Goal: Task Accomplishment & Management: Manage account settings

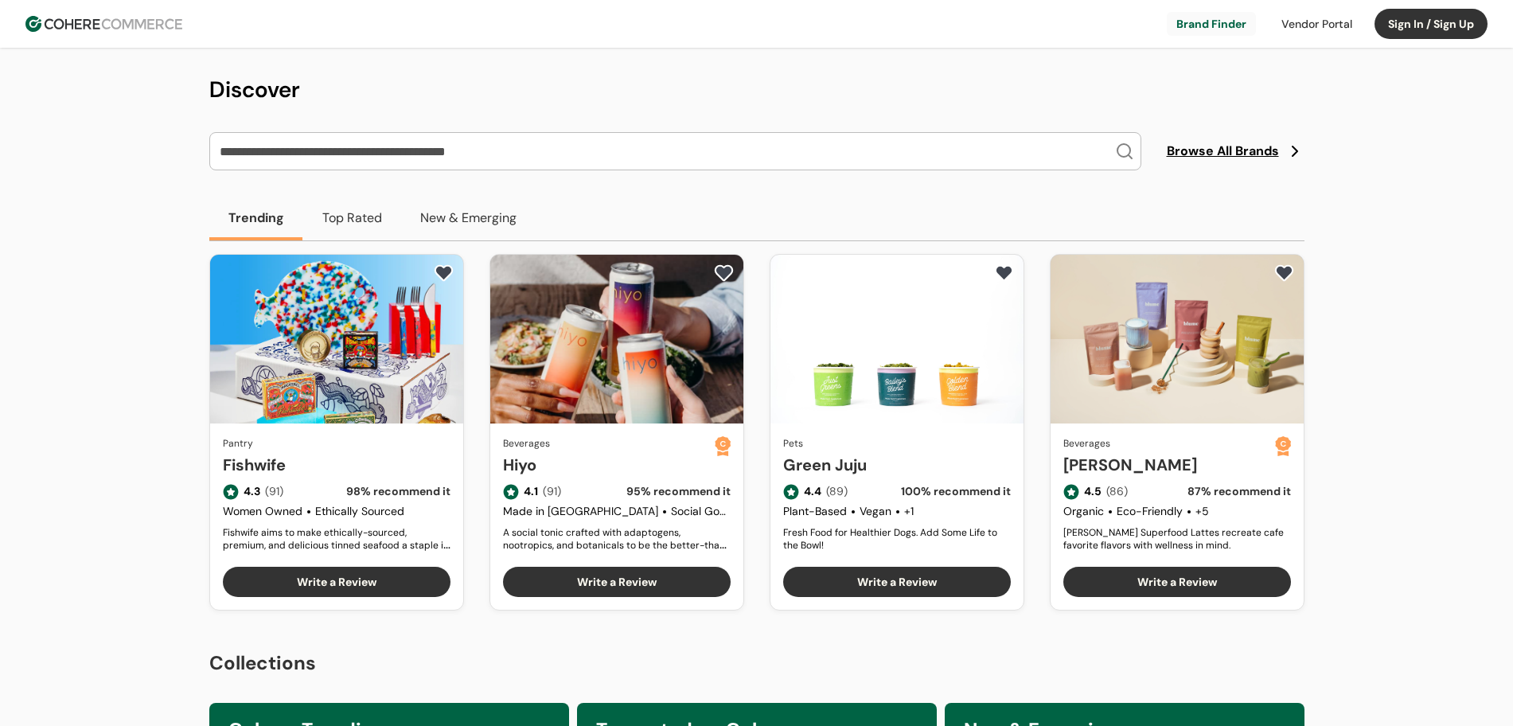
click at [350, 227] on button "Top Rated" at bounding box center [352, 218] width 98 height 45
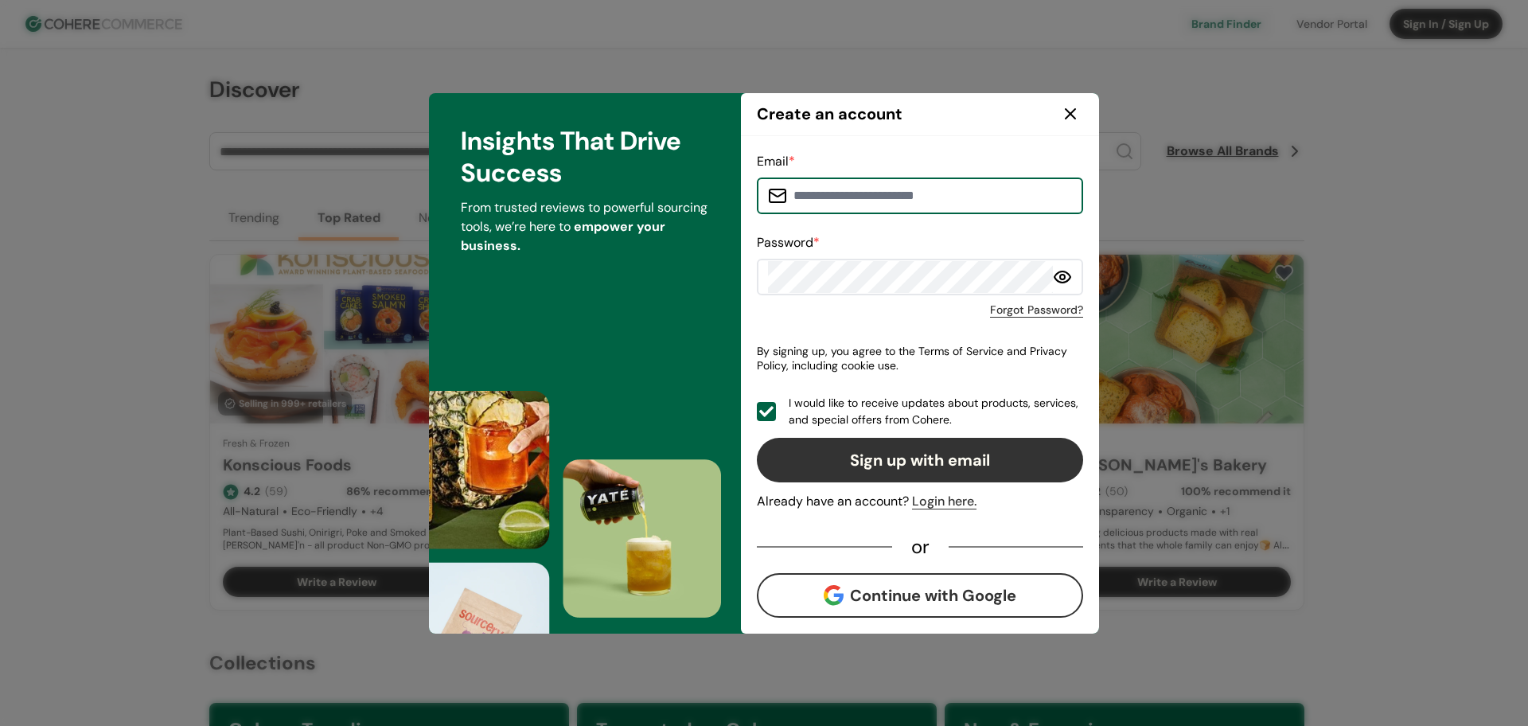
type input "**********"
click at [928, 502] on div "Login here." at bounding box center [944, 501] width 64 height 19
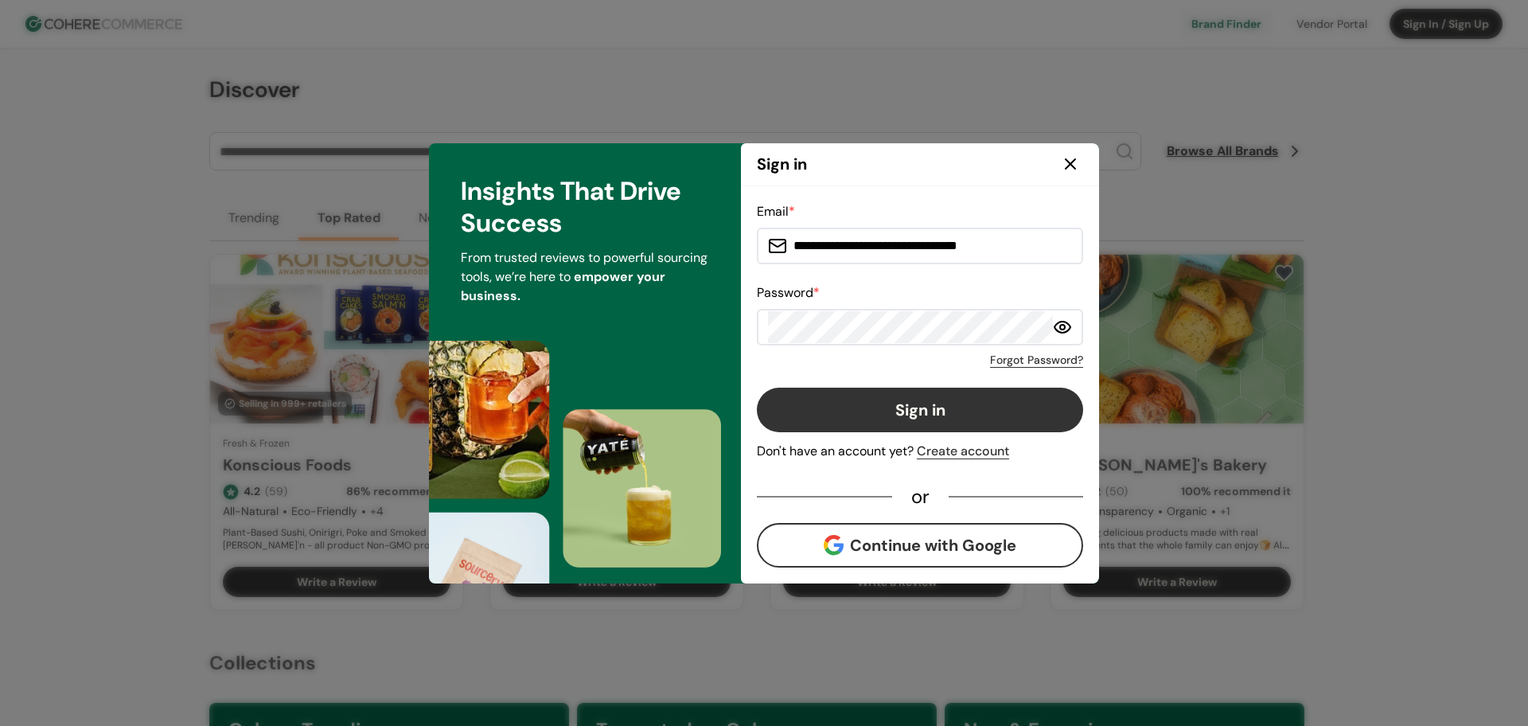
click at [877, 400] on button "Sign in" at bounding box center [920, 410] width 326 height 45
click at [931, 357] on div "Forgot Password?" at bounding box center [920, 357] width 326 height 23
click at [924, 287] on div "Password *" at bounding box center [920, 314] width 326 height 62
click at [750, 321] on div "**********" at bounding box center [920, 384] width 358 height 397
click at [917, 419] on button "Sign in" at bounding box center [920, 410] width 326 height 45
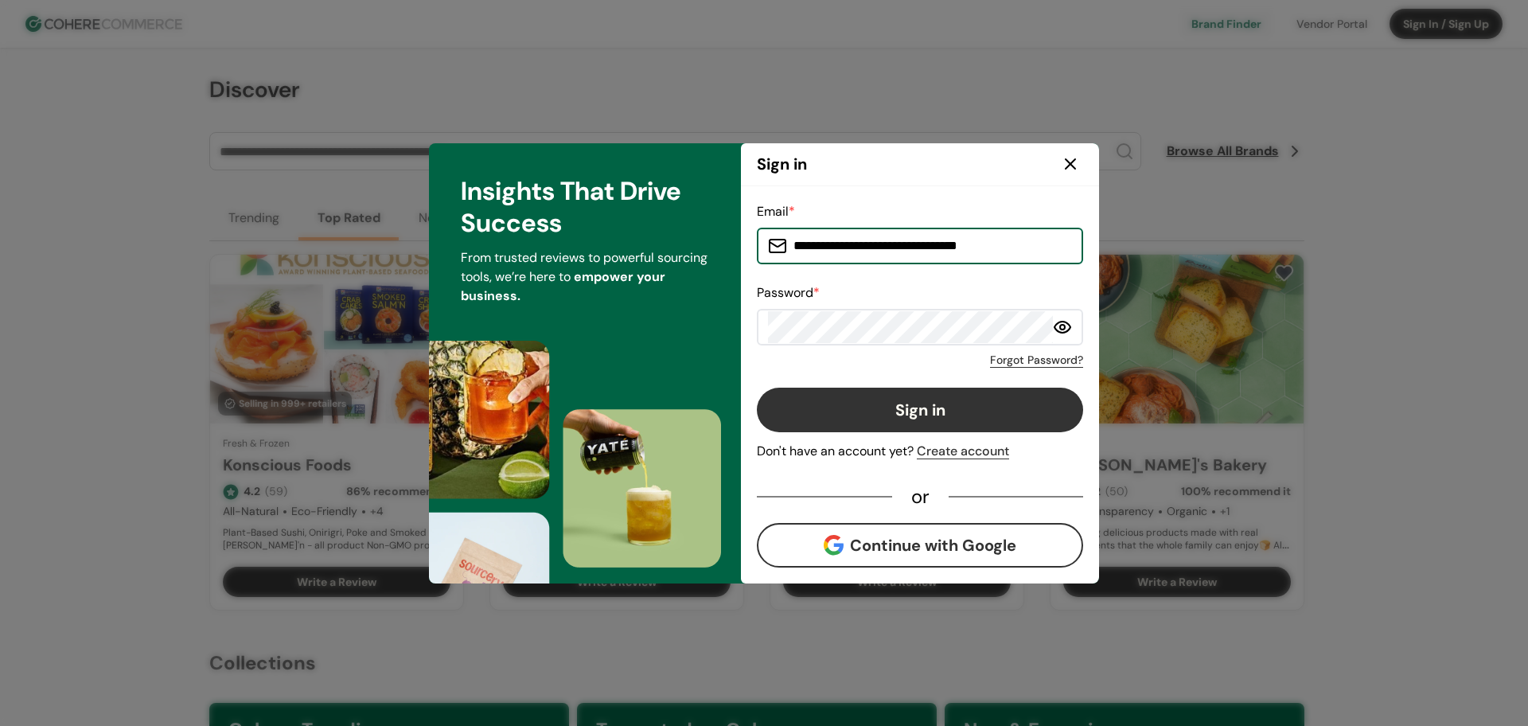
click at [919, 242] on input "**********" at bounding box center [929, 246] width 285 height 32
type input "**********"
click at [849, 413] on button "Sign in" at bounding box center [920, 410] width 326 height 45
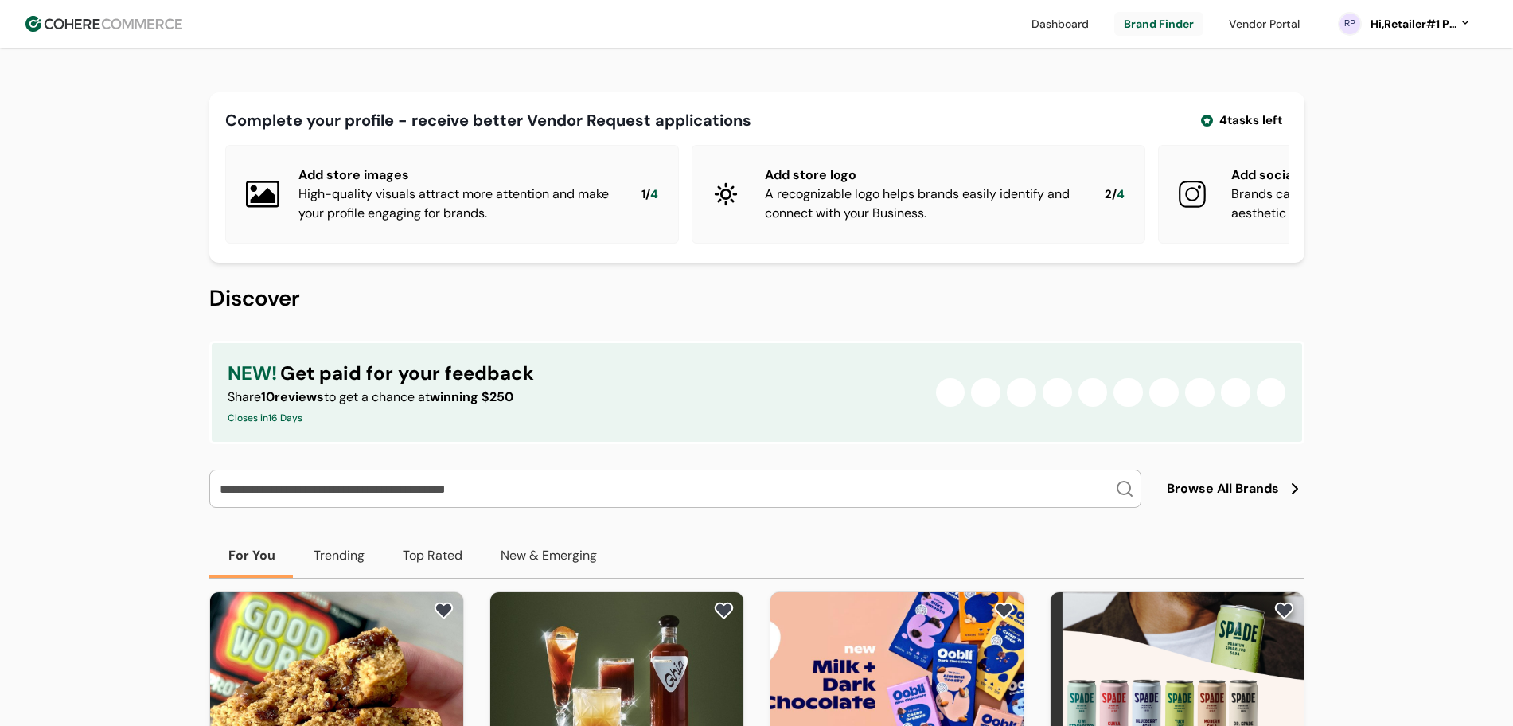
click at [685, 382] on div "NEW! Get paid for your feedback Share 10 reviews to get a chance at winning $25…" at bounding box center [756, 392] width 1095 height 103
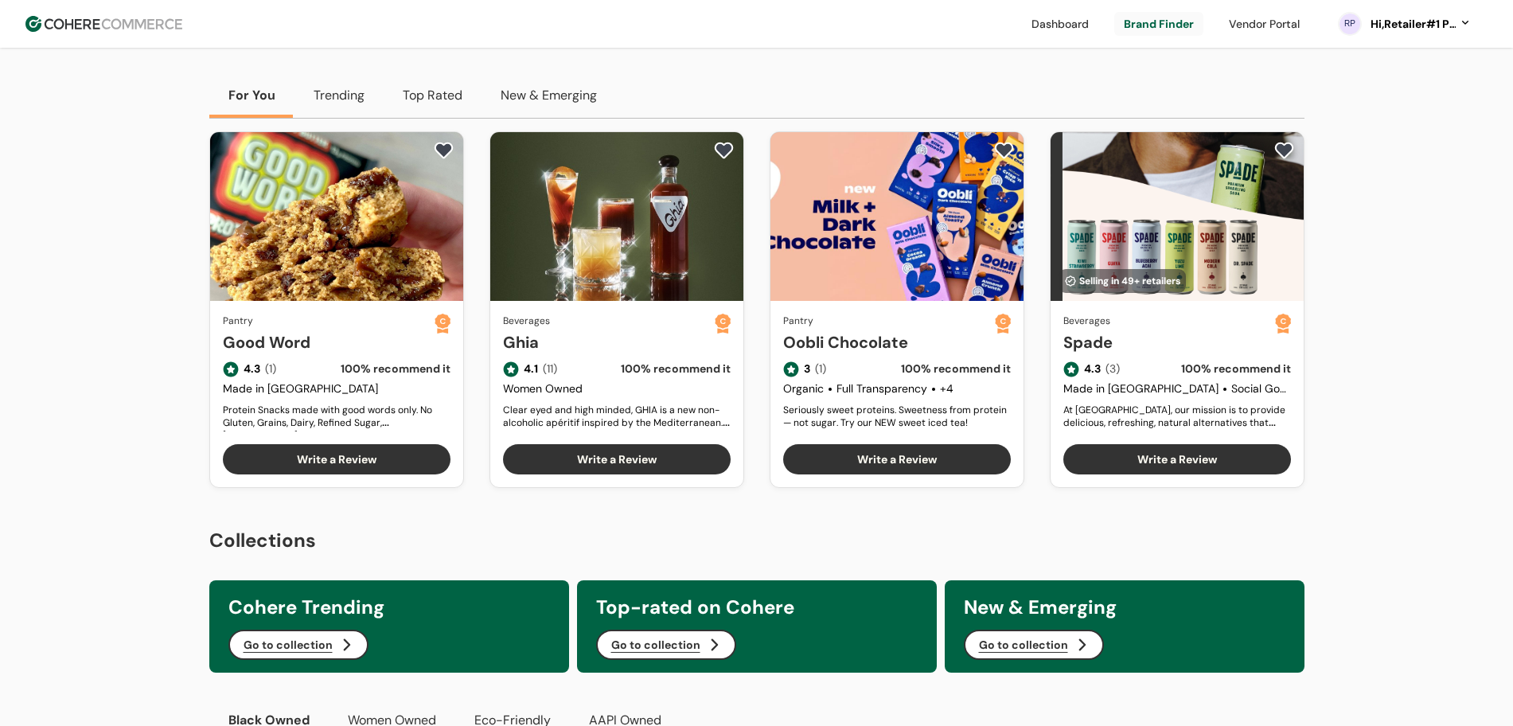
scroll to position [896, 0]
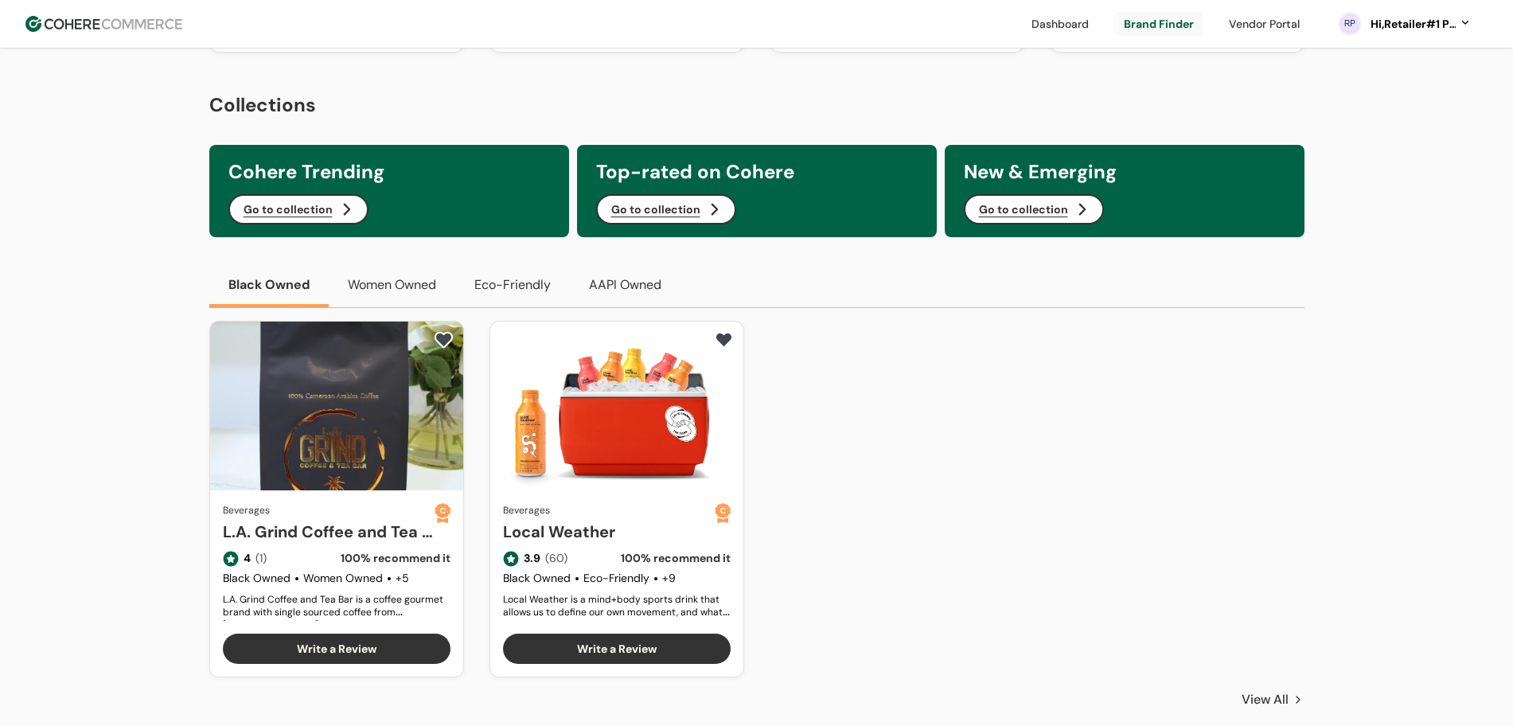
click at [644, 307] on button "AAPI Owned" at bounding box center [625, 285] width 111 height 45
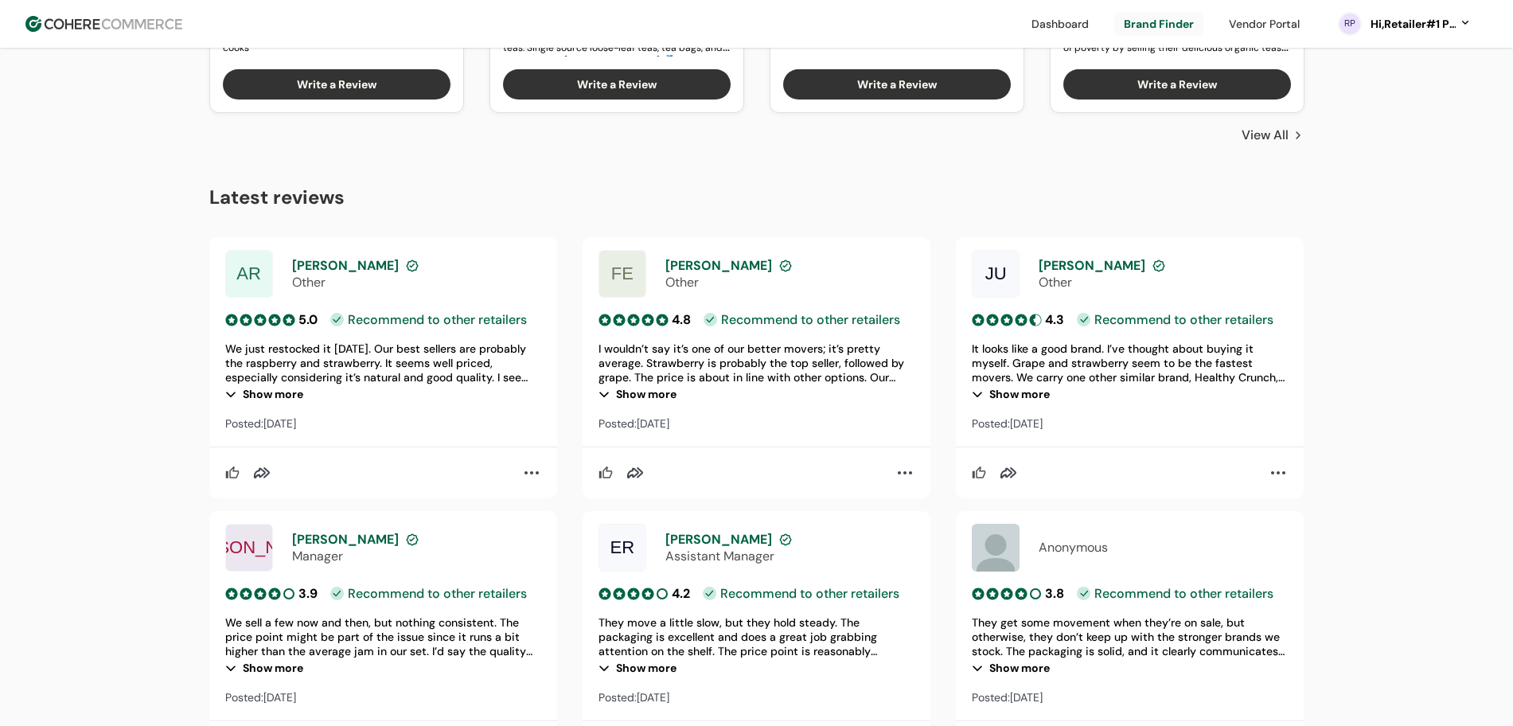
scroll to position [1493, 0]
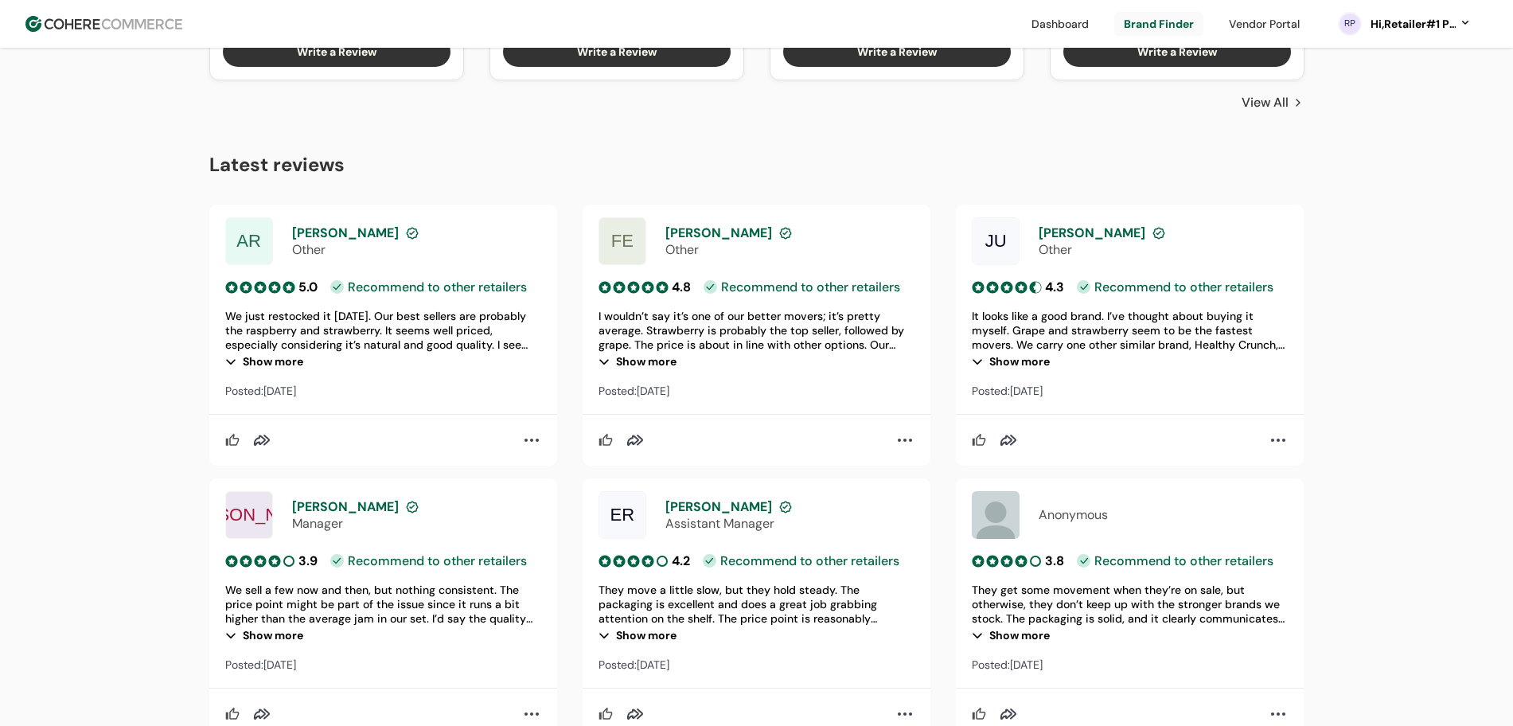
click at [532, 450] on div at bounding box center [531, 440] width 19 height 19
click at [623, 173] on h2 "Latest reviews" at bounding box center [756, 164] width 1095 height 29
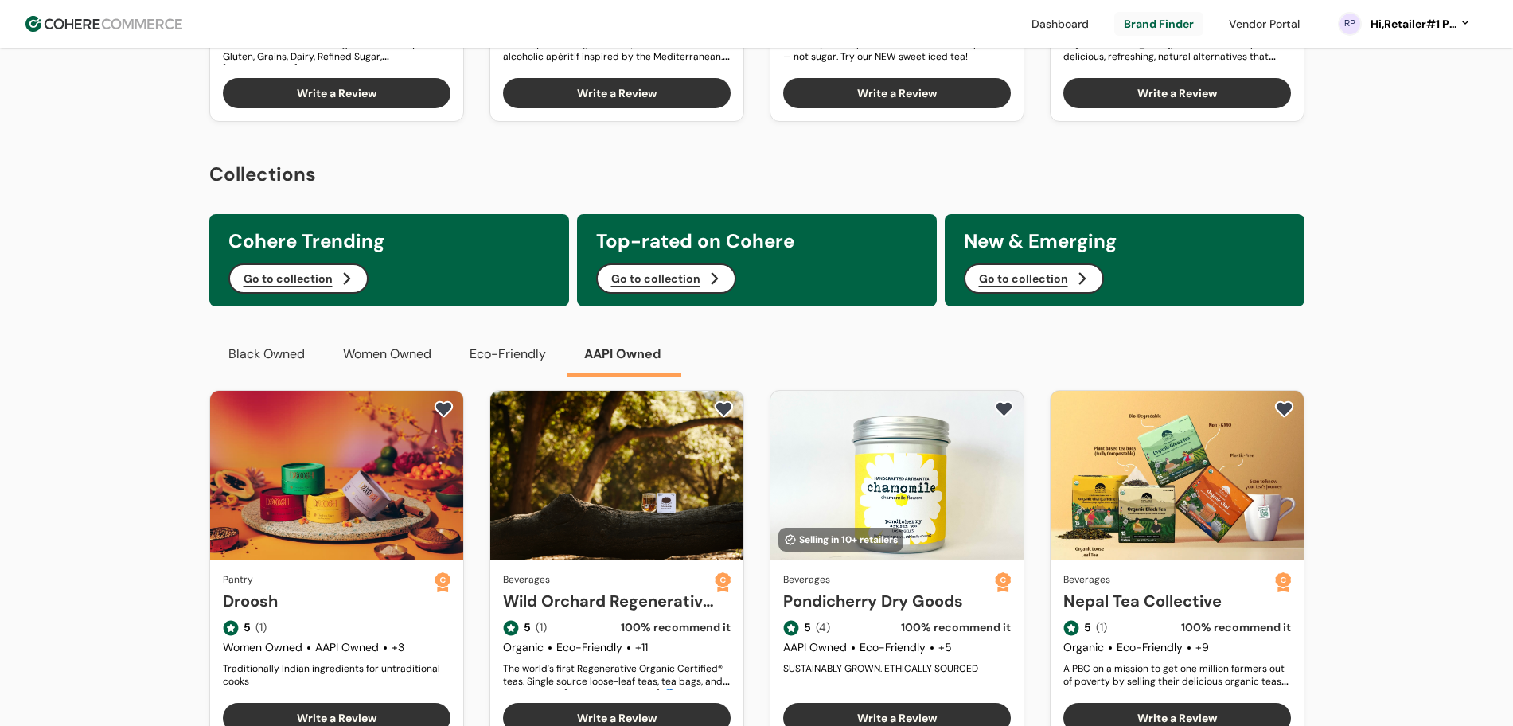
scroll to position [697, 0]
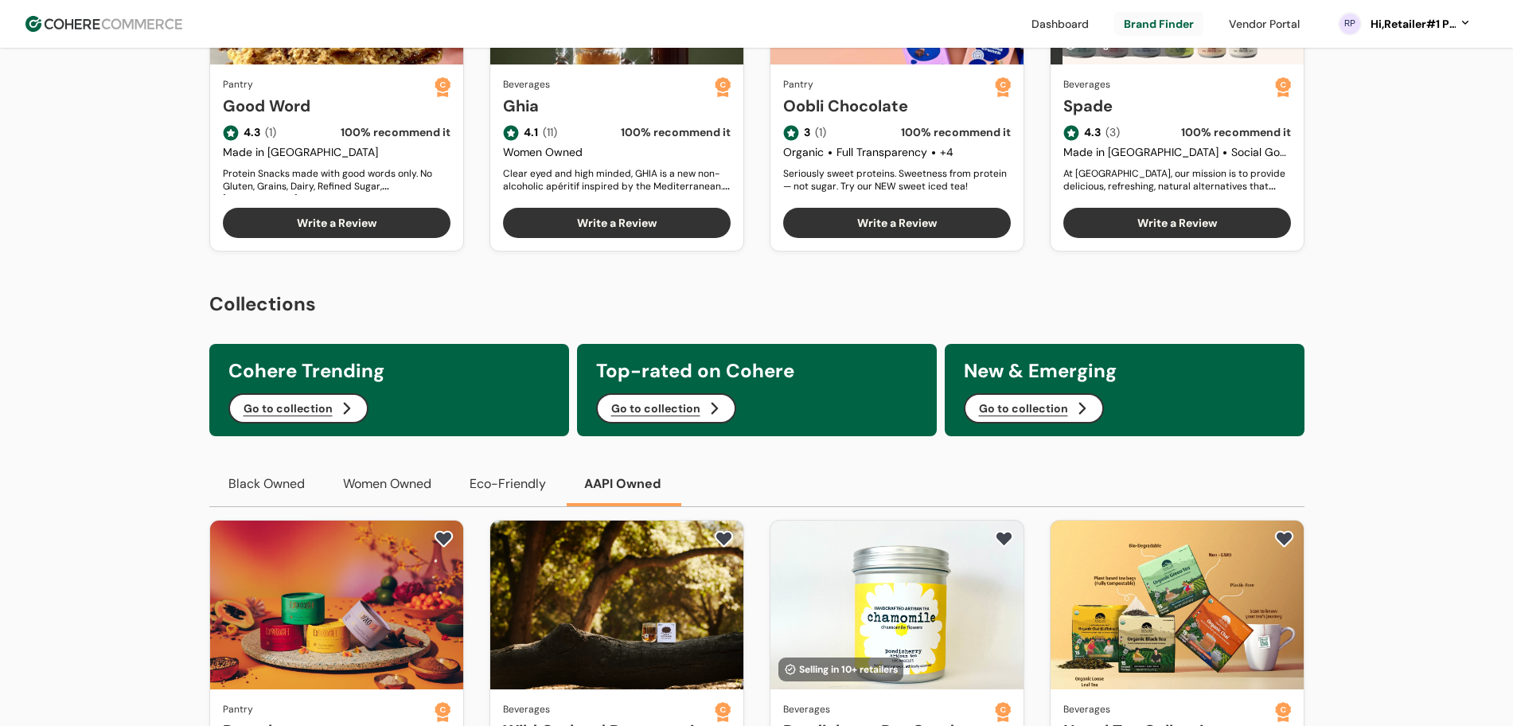
click at [479, 501] on button "Eco-Friendly" at bounding box center [508, 484] width 115 height 45
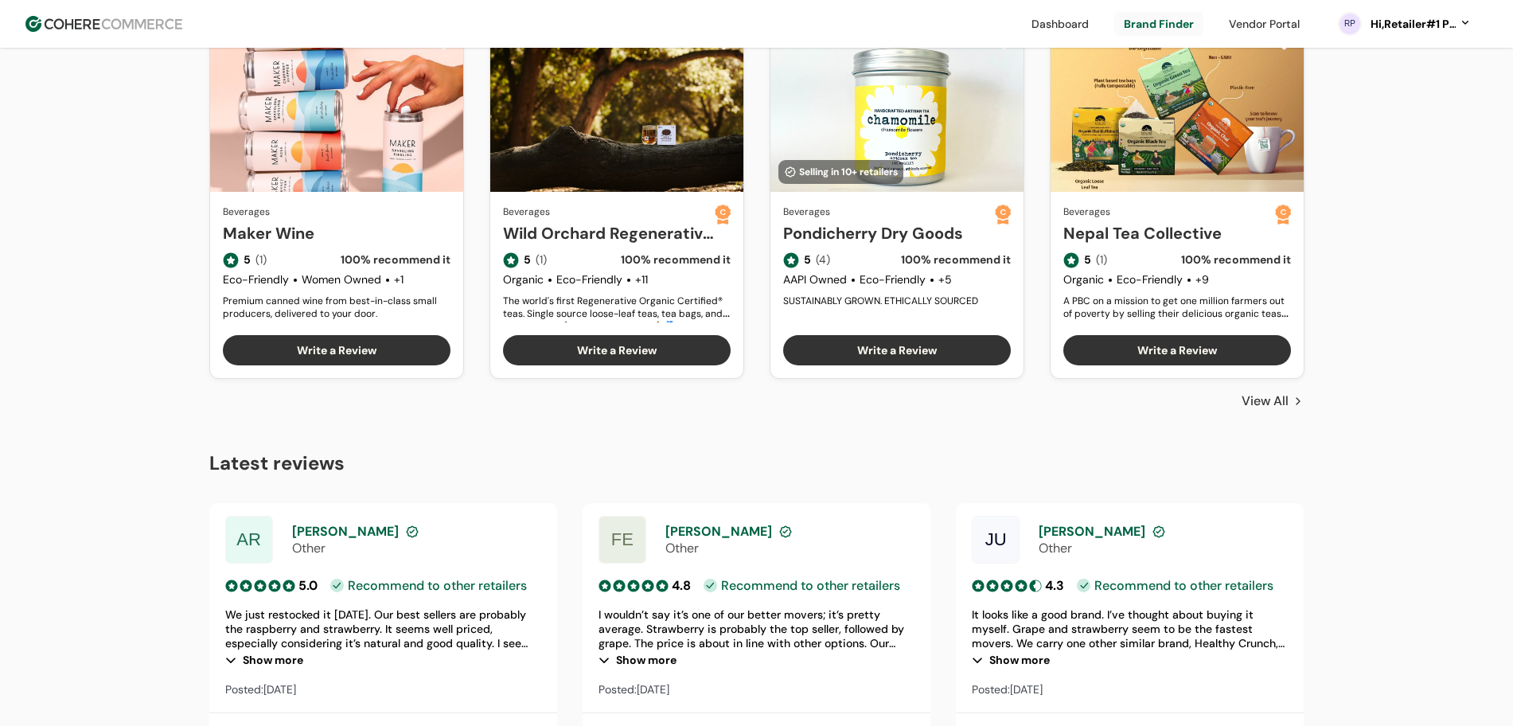
scroll to position [796, 0]
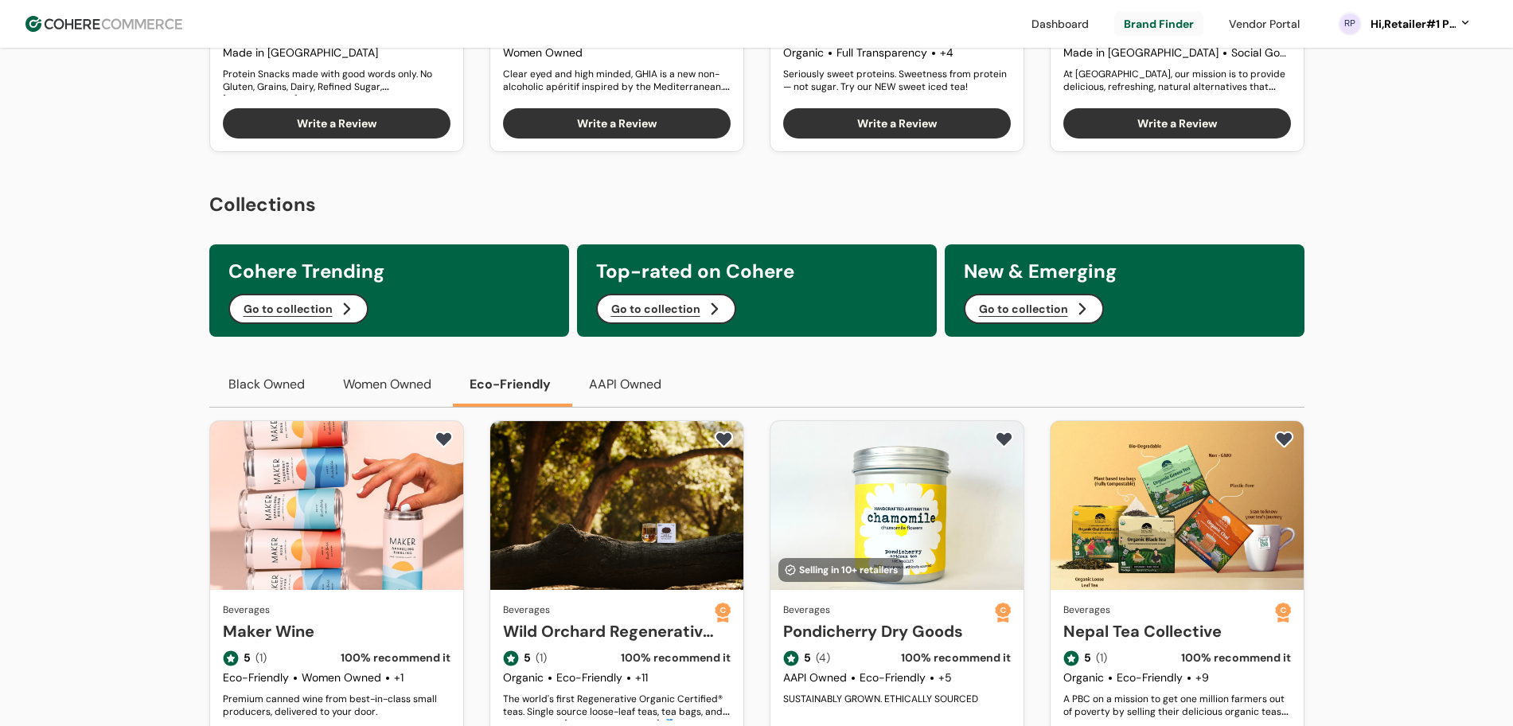
click at [393, 407] on button "Women Owned" at bounding box center [387, 384] width 127 height 45
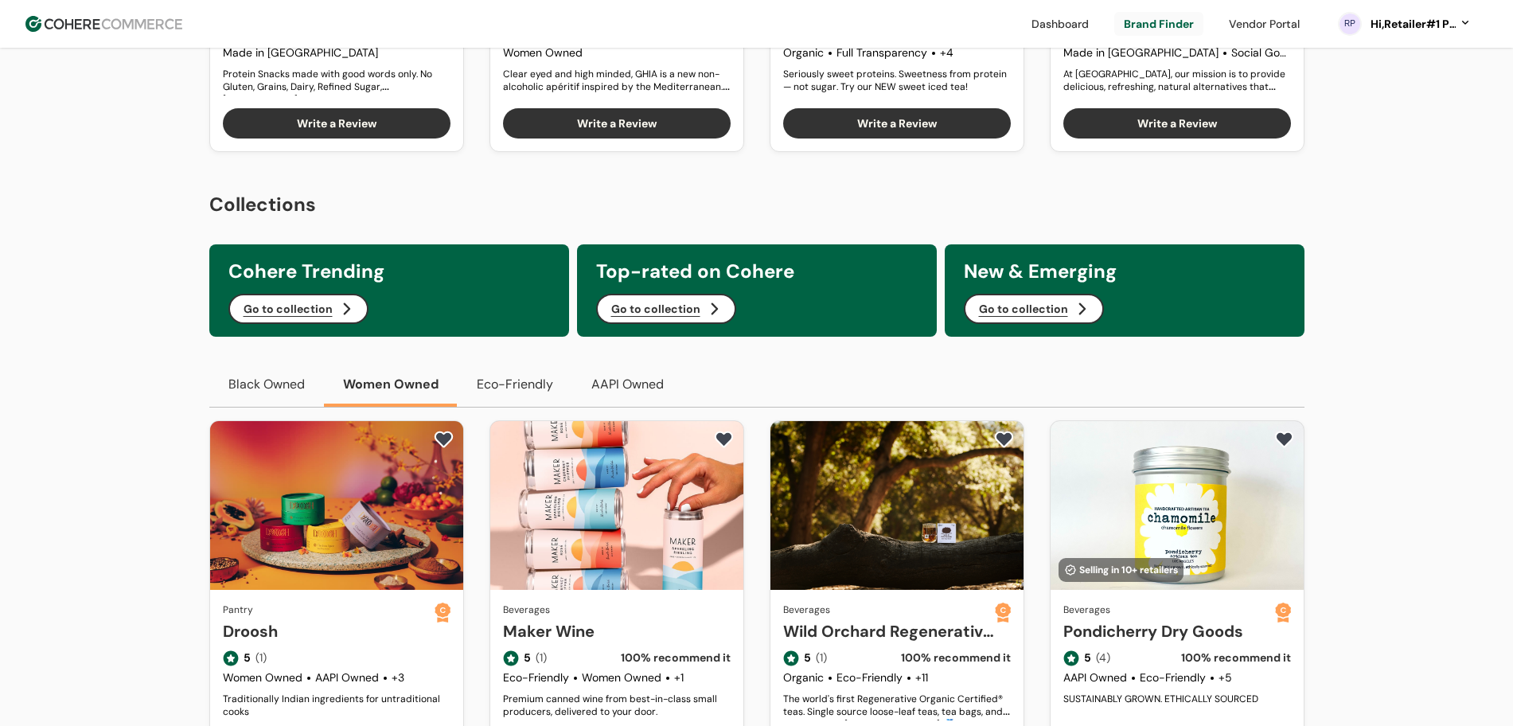
click at [269, 407] on button "Black Owned" at bounding box center [266, 384] width 115 height 45
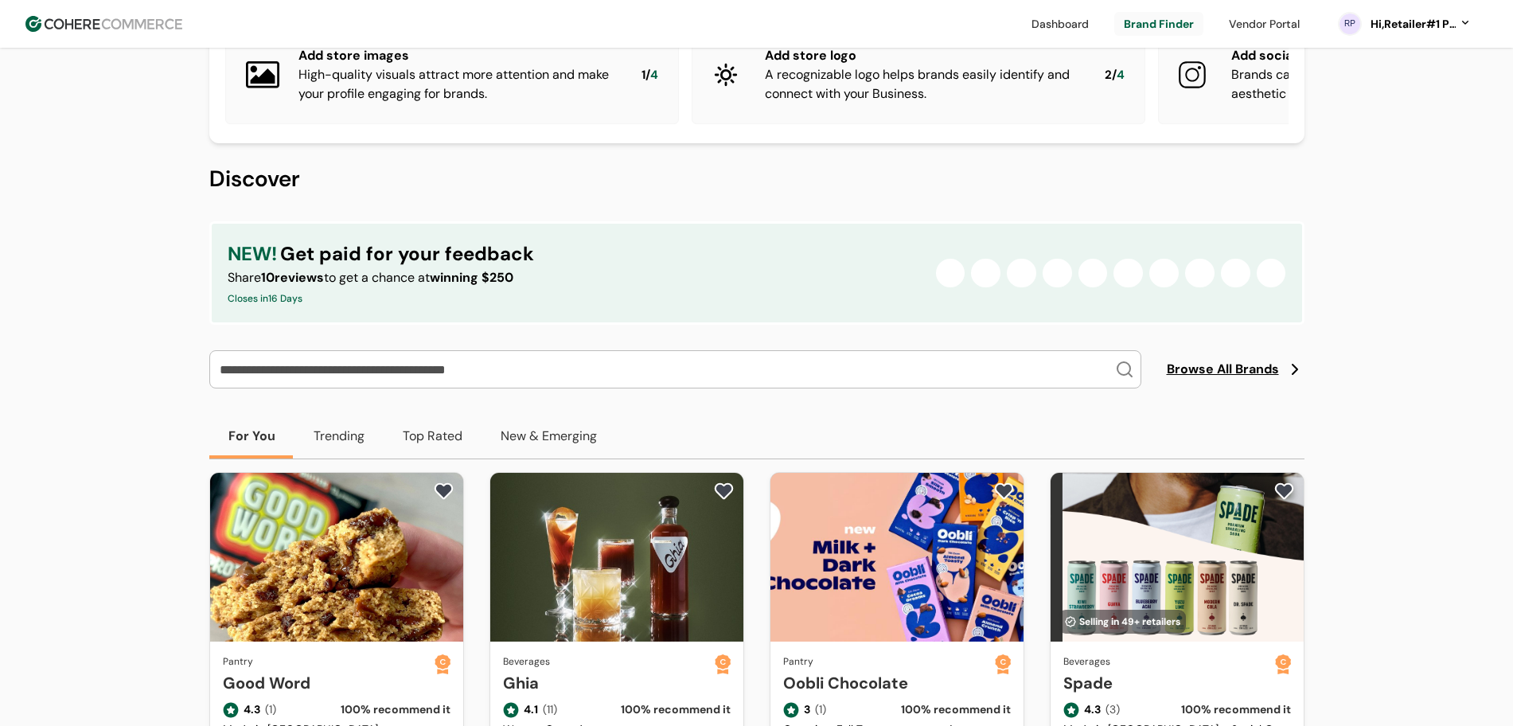
scroll to position [100, 0]
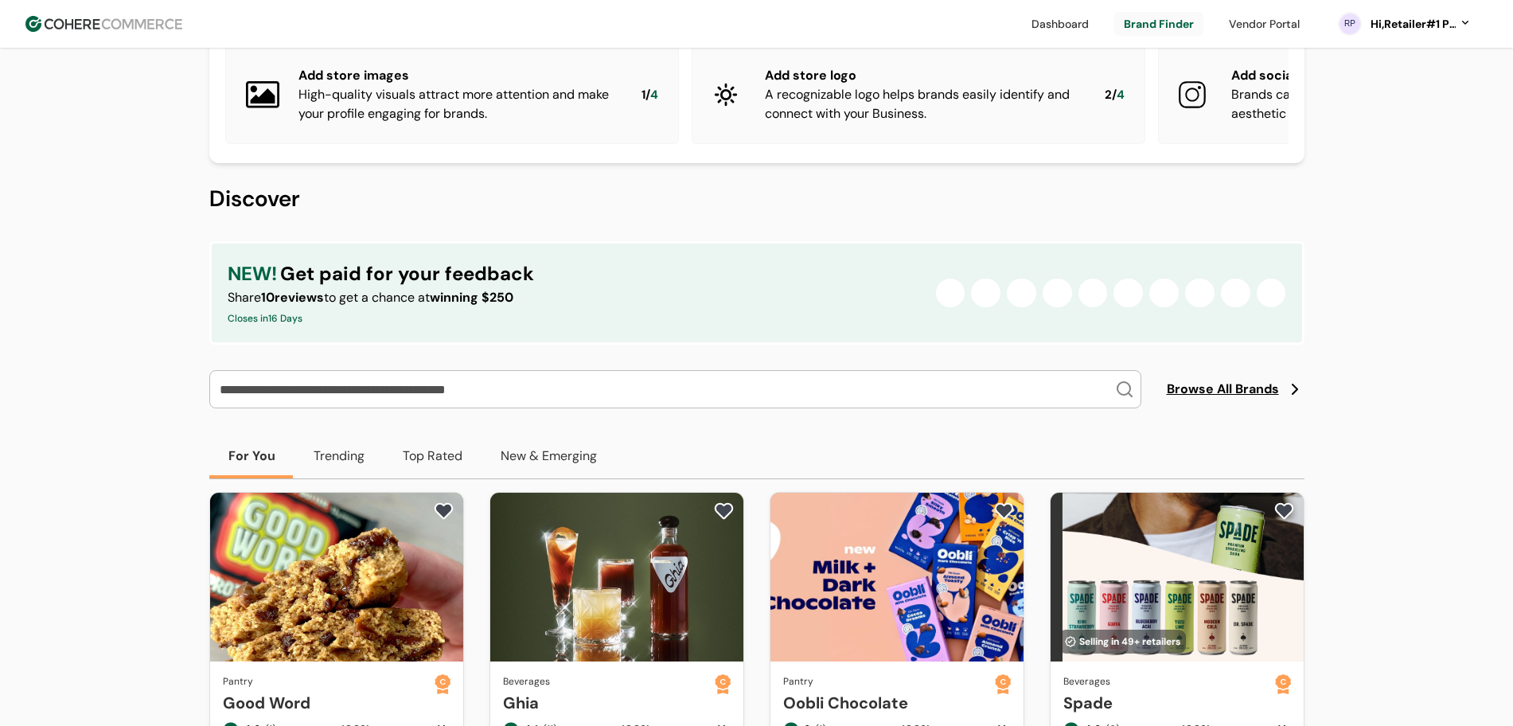
click at [1267, 21] on link at bounding box center [1265, 24] width 90 height 24
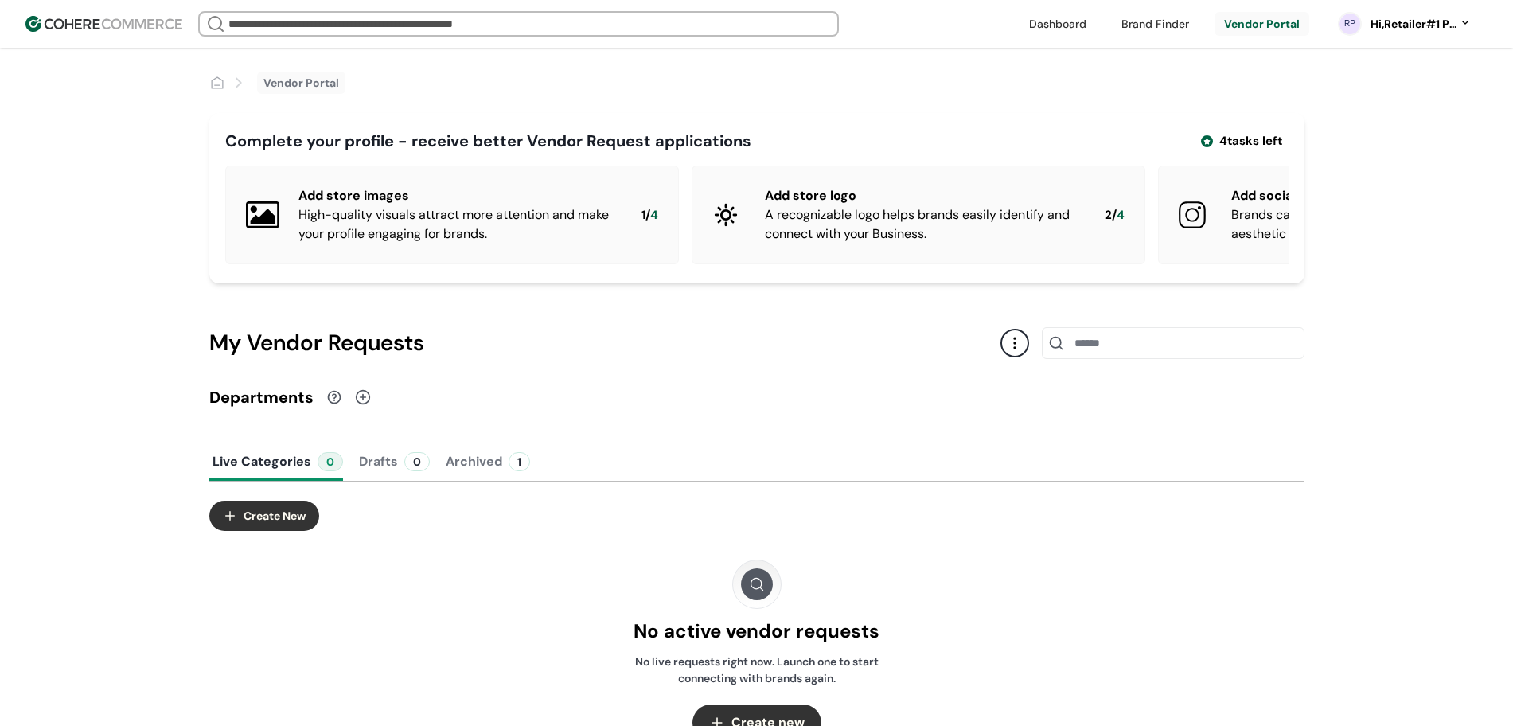
click at [296, 360] on div "My Vendor Requests" at bounding box center [604, 342] width 791 height 33
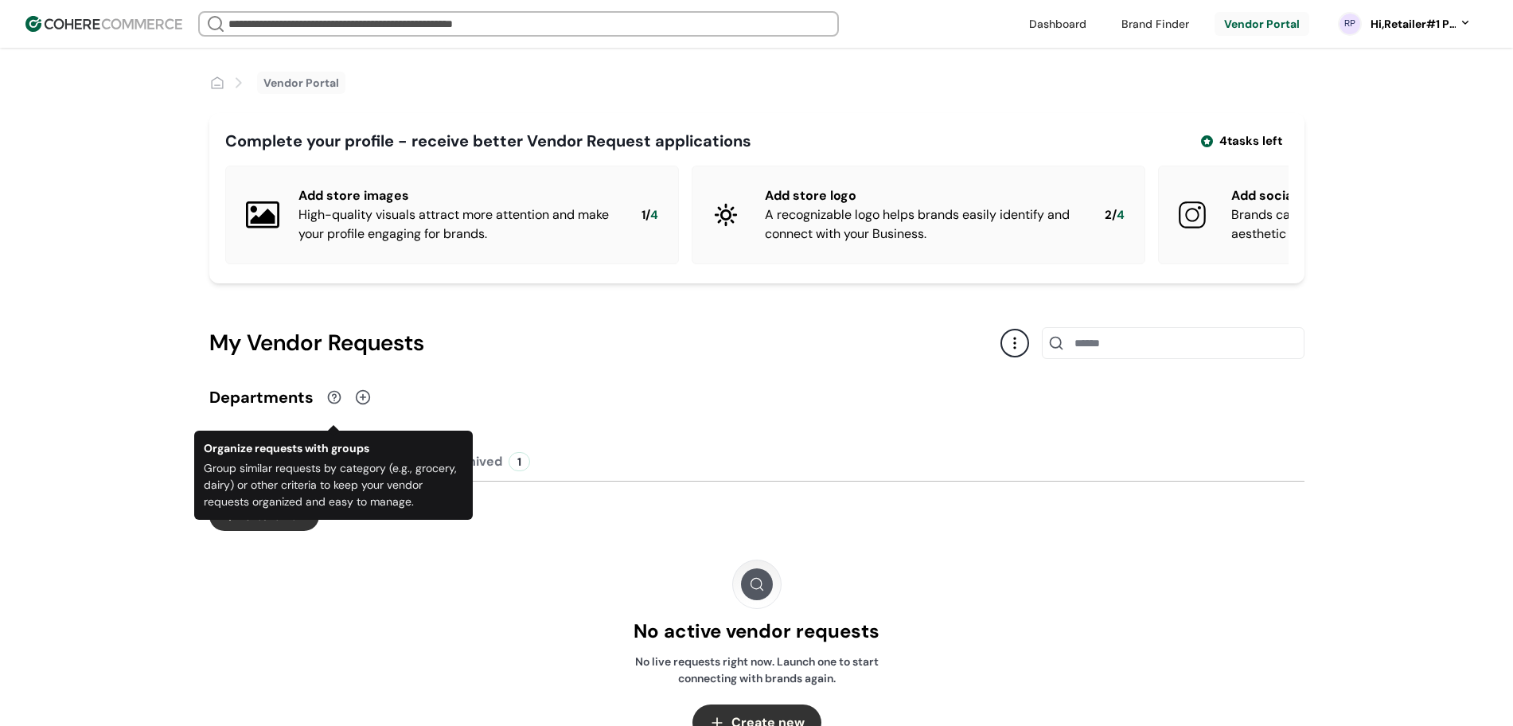
click at [334, 405] on div at bounding box center [334, 397] width 16 height 16
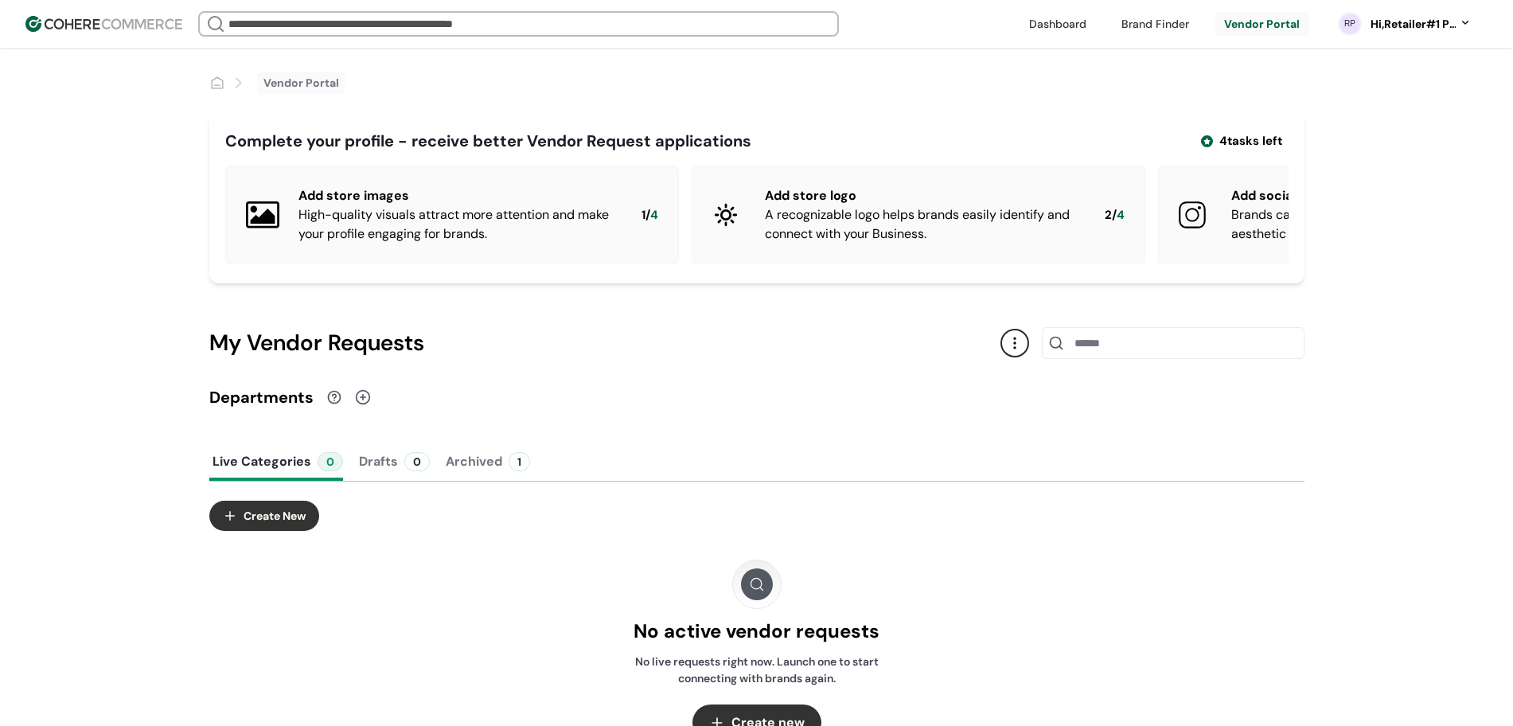
click at [333, 405] on div at bounding box center [334, 397] width 16 height 16
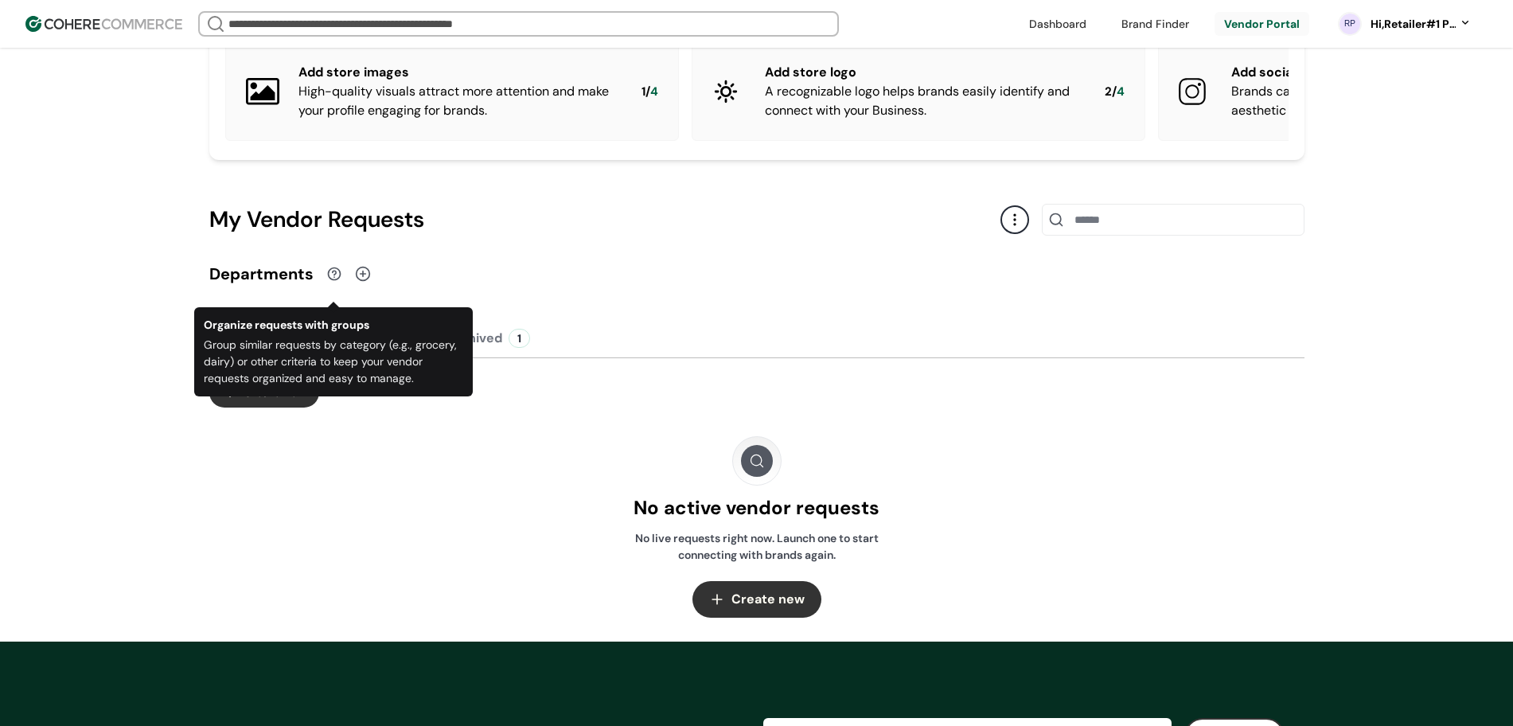
scroll to position [299, 0]
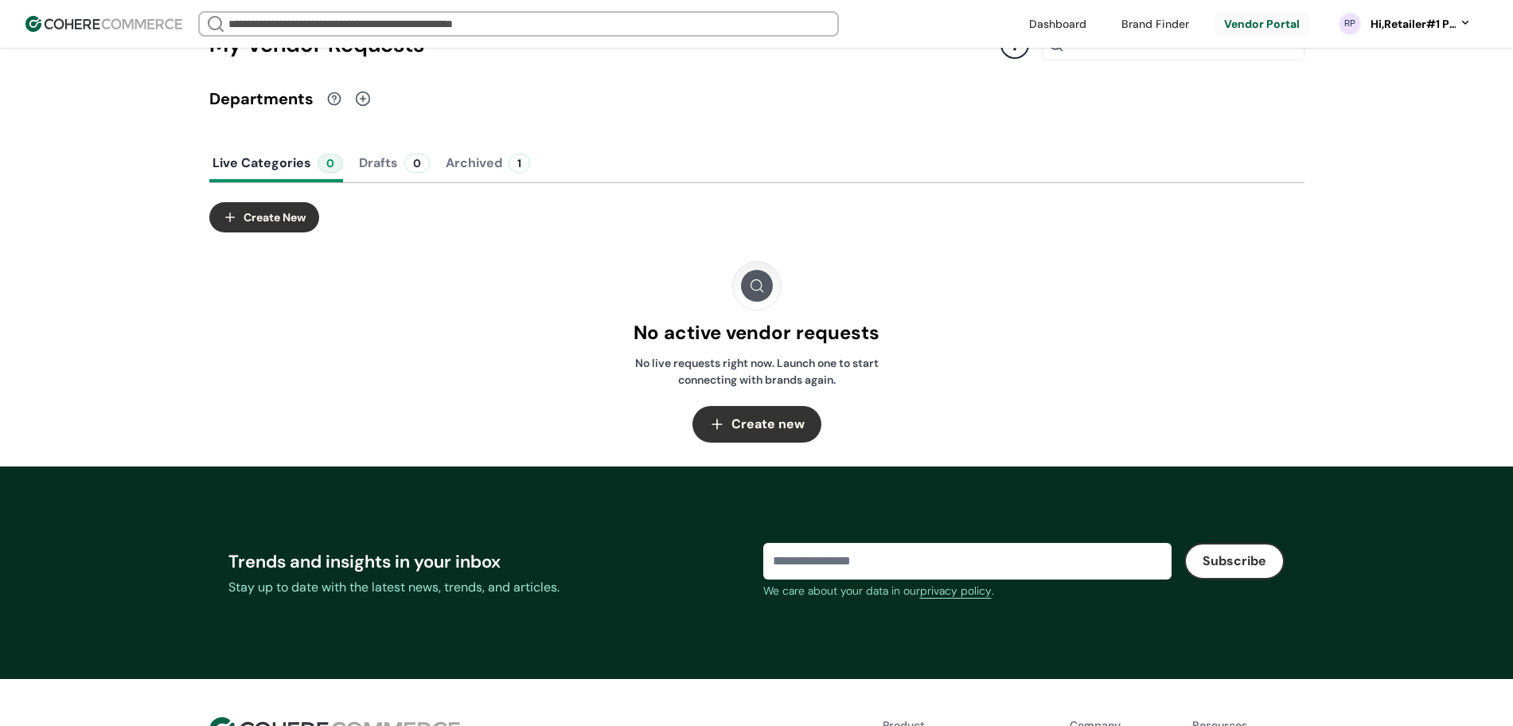
click at [489, 310] on div "Live Categories 0 Drafts 0 Archived 1 Create New No active vendor requests No l…" at bounding box center [756, 293] width 1095 height 299
click at [486, 181] on button "Archived 1" at bounding box center [488, 163] width 91 height 38
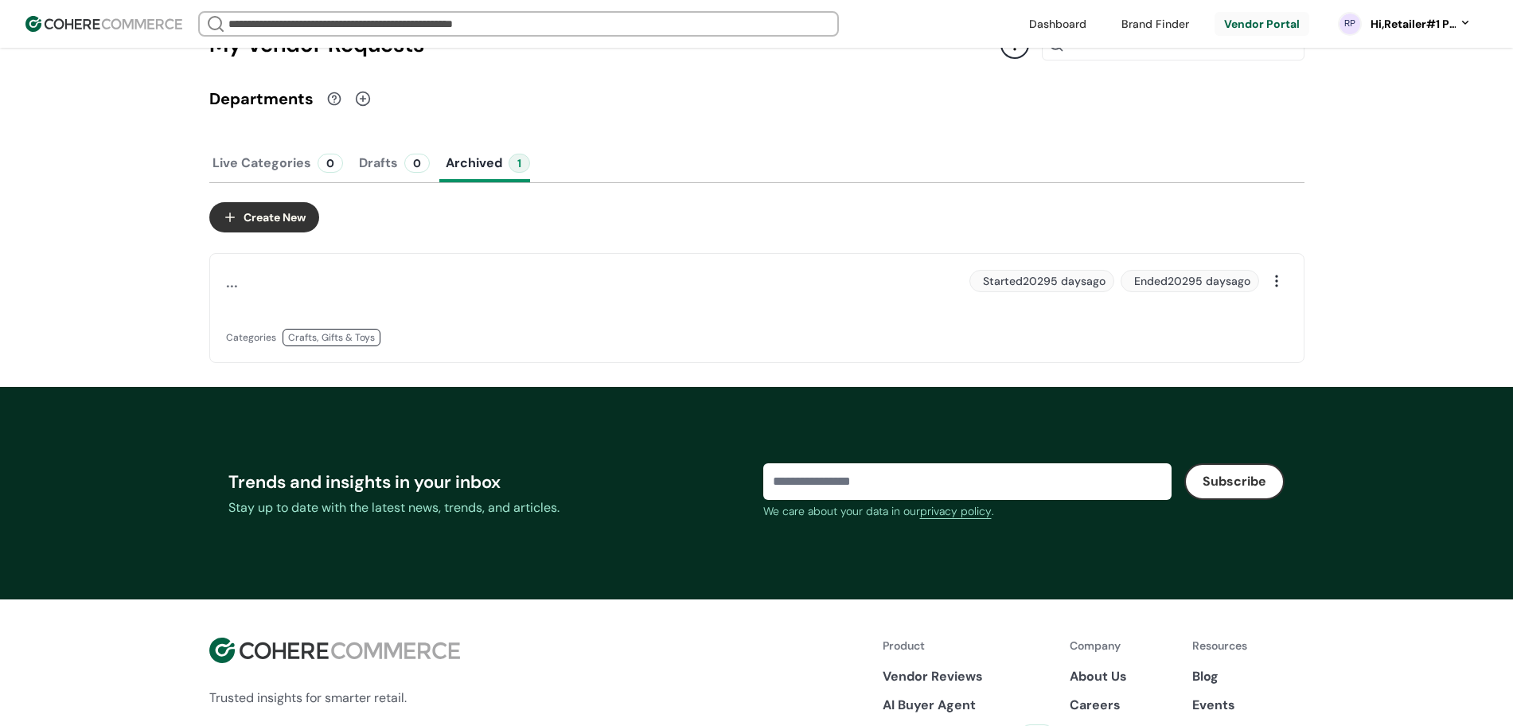
click at [461, 338] on div "... Categories Crafts, Gifts & Toys" at bounding box center [486, 308] width 521 height 76
click at [334, 346] on div "Crafts, Gifts & Toys" at bounding box center [332, 338] width 98 height 18
click at [233, 294] on div "..." at bounding box center [232, 282] width 12 height 24
click at [230, 294] on div "..." at bounding box center [232, 282] width 12 height 24
click at [234, 294] on div "..." at bounding box center [232, 282] width 12 height 24
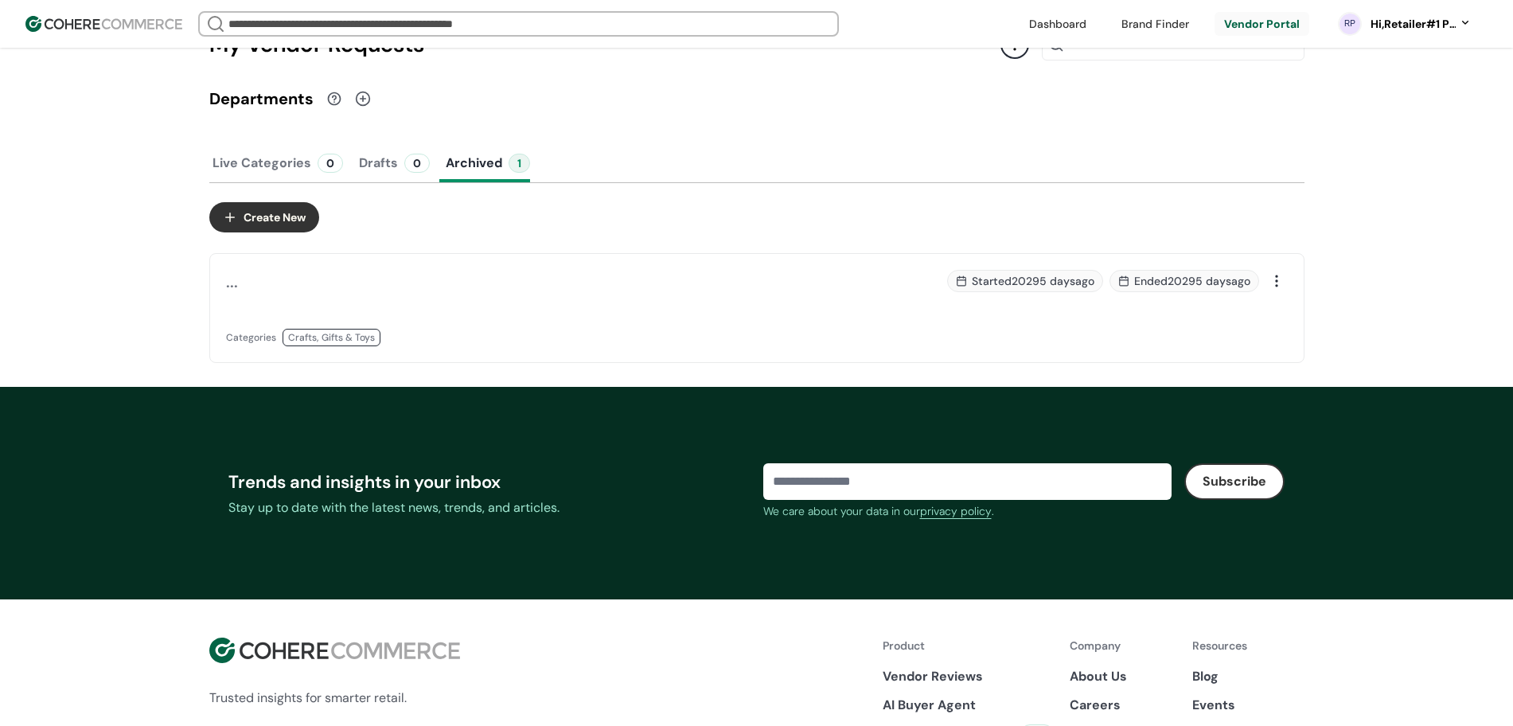
click at [234, 294] on div "..." at bounding box center [232, 282] width 12 height 24
click at [555, 322] on div "... Categories Crafts, Gifts & Toys" at bounding box center [486, 308] width 521 height 76
click at [1277, 292] on div at bounding box center [1277, 281] width 22 height 22
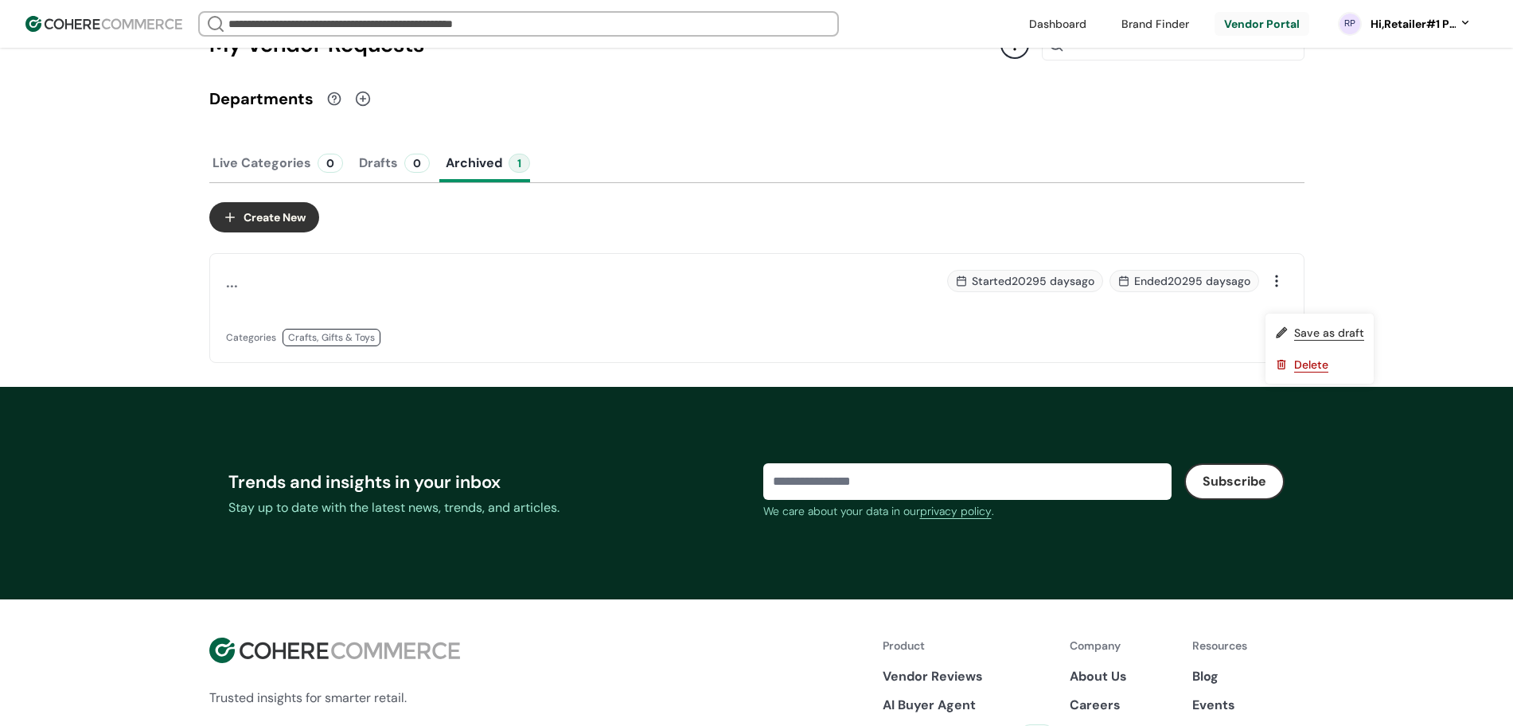
click at [1277, 292] on div at bounding box center [1277, 281] width 22 height 22
